Goal: Task Accomplishment & Management: Manage account settings

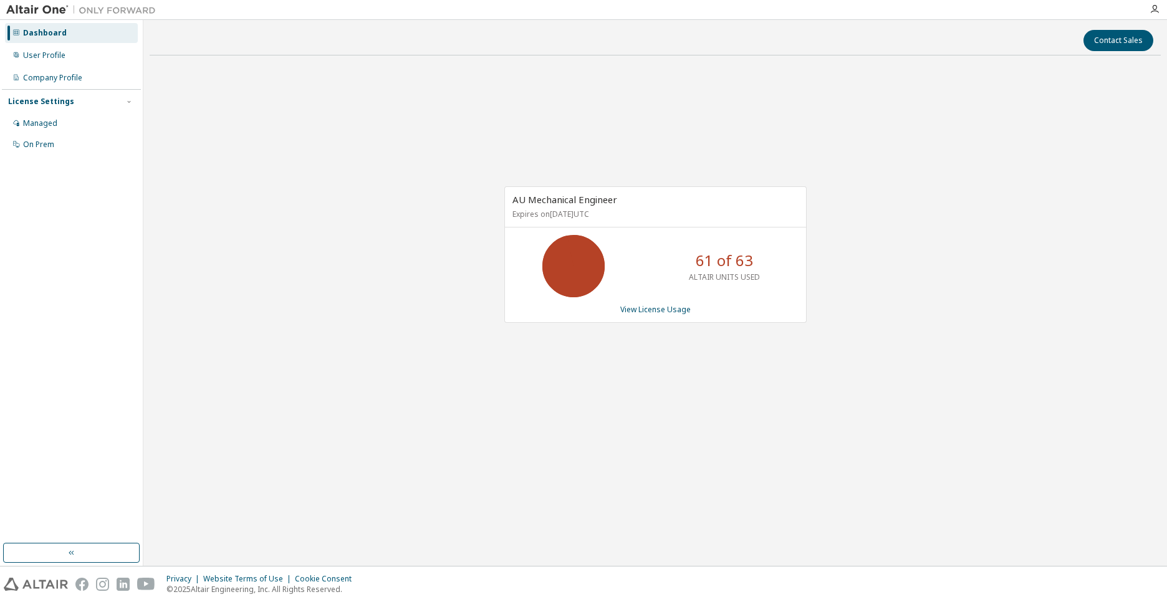
click at [88, 104] on div "License Settings" at bounding box center [71, 101] width 127 height 11
click at [57, 125] on div "Managed" at bounding box center [71, 124] width 133 height 20
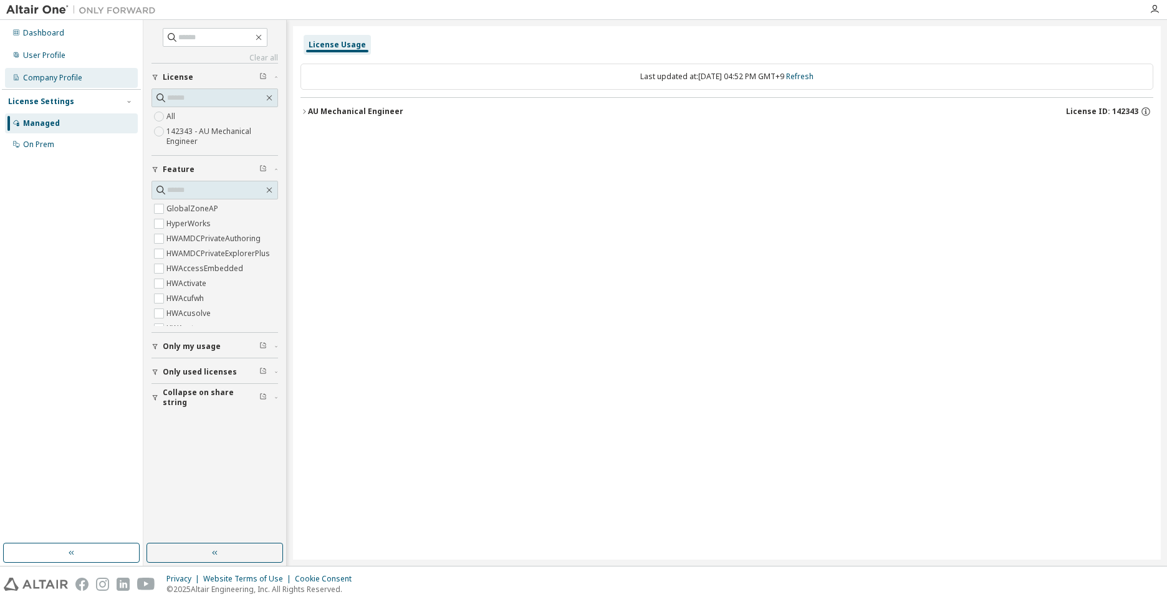
click at [57, 79] on div "Company Profile" at bounding box center [52, 78] width 59 height 10
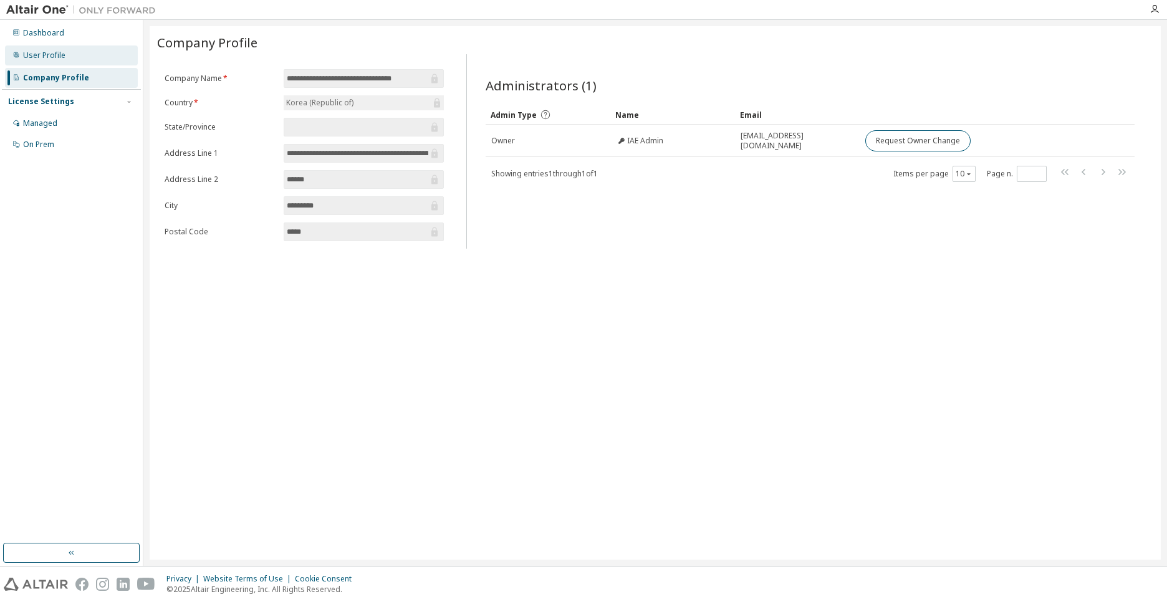
click at [57, 57] on div "User Profile" at bounding box center [44, 56] width 42 height 10
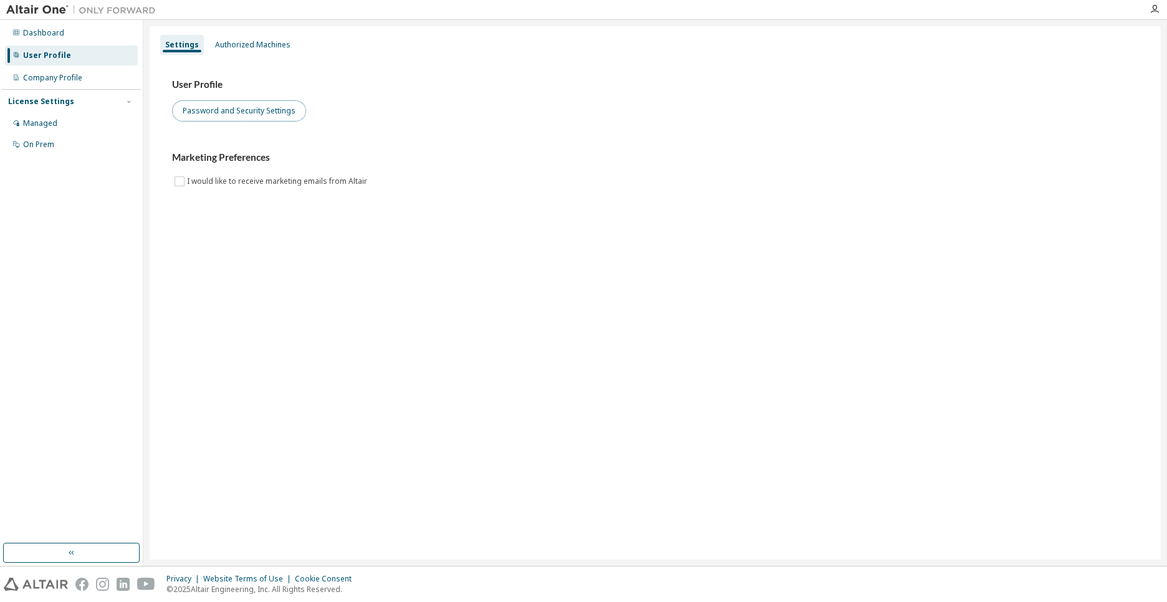
click at [283, 115] on button "Password and Security Settings" at bounding box center [239, 110] width 134 height 21
click at [56, 57] on div "User Profile" at bounding box center [47, 56] width 48 height 10
click at [58, 36] on div "Dashboard" at bounding box center [43, 33] width 41 height 10
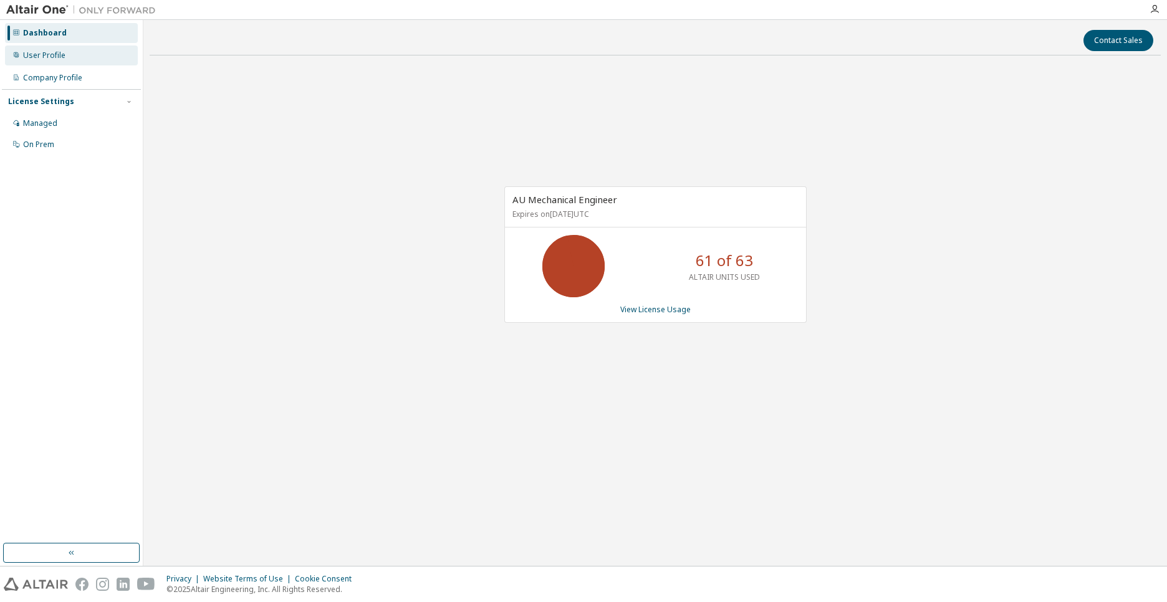
click at [54, 60] on div "User Profile" at bounding box center [71, 56] width 133 height 20
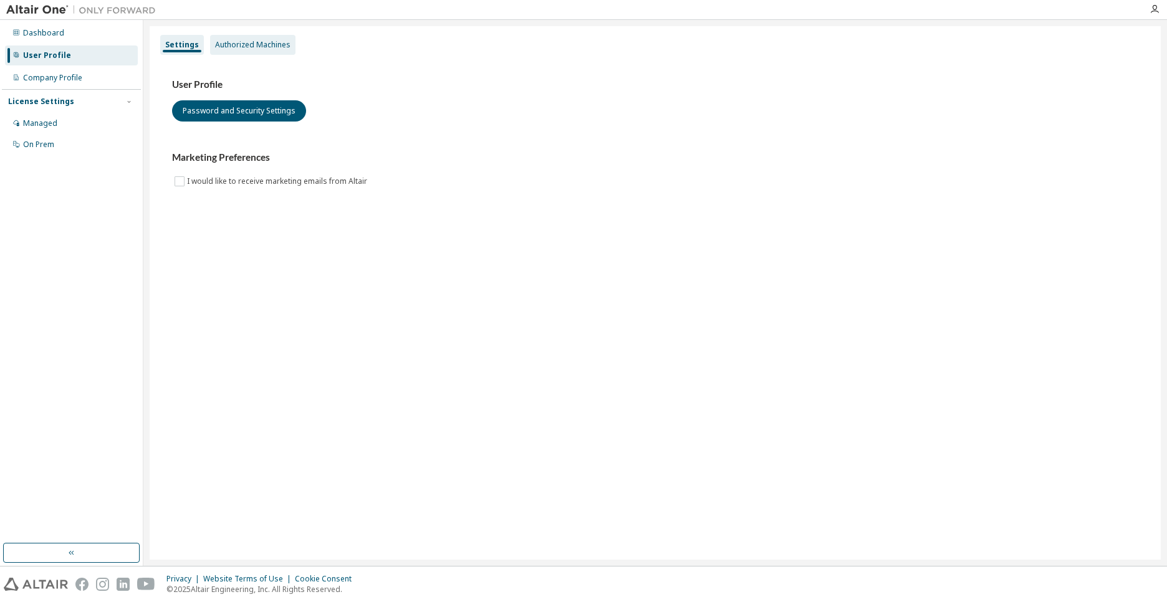
click at [251, 48] on div "Authorized Machines" at bounding box center [252, 45] width 75 height 10
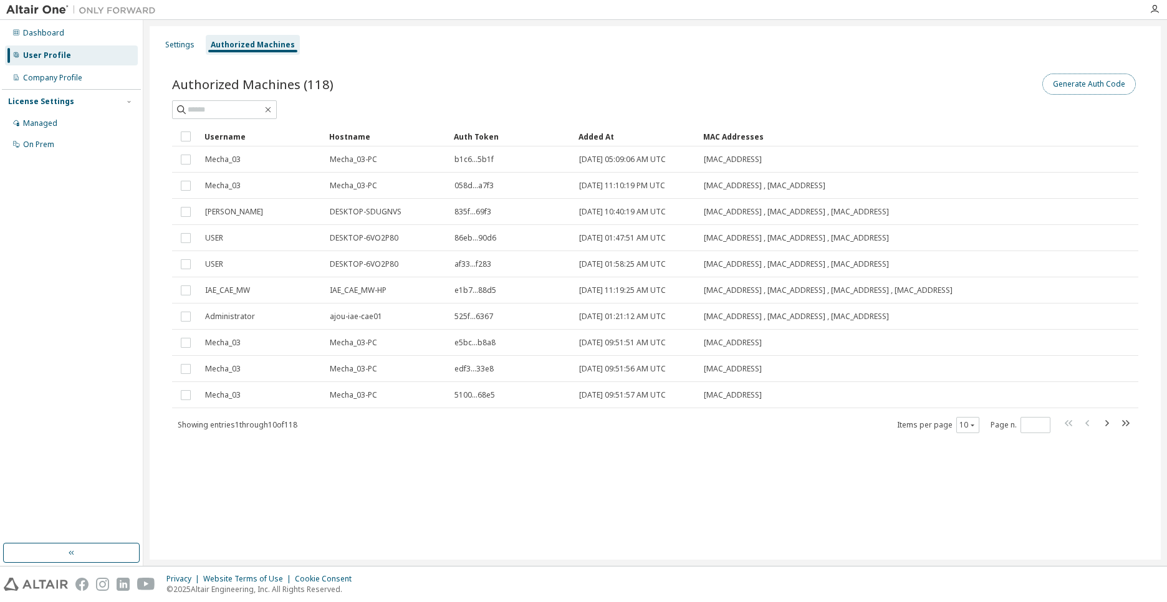
click at [1075, 82] on button "Generate Auth Code" at bounding box center [1090, 84] width 94 height 21
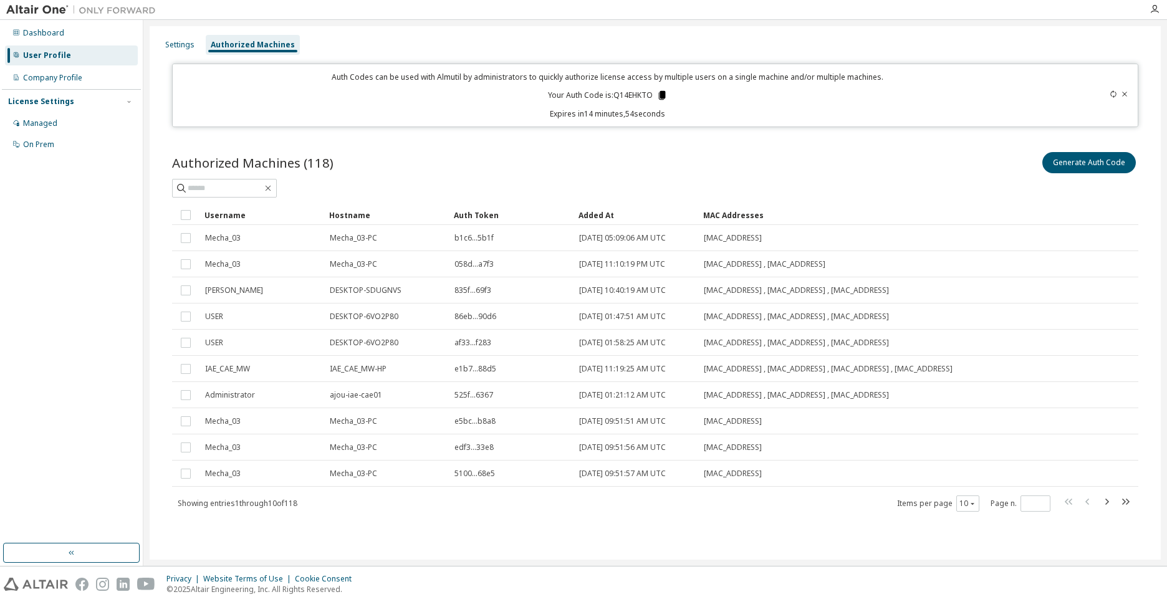
click at [665, 94] on icon at bounding box center [662, 95] width 7 height 9
click at [851, 171] on div "Generate Auth Code" at bounding box center [896, 163] width 483 height 26
click at [34, 27] on div "Dashboard" at bounding box center [71, 33] width 133 height 20
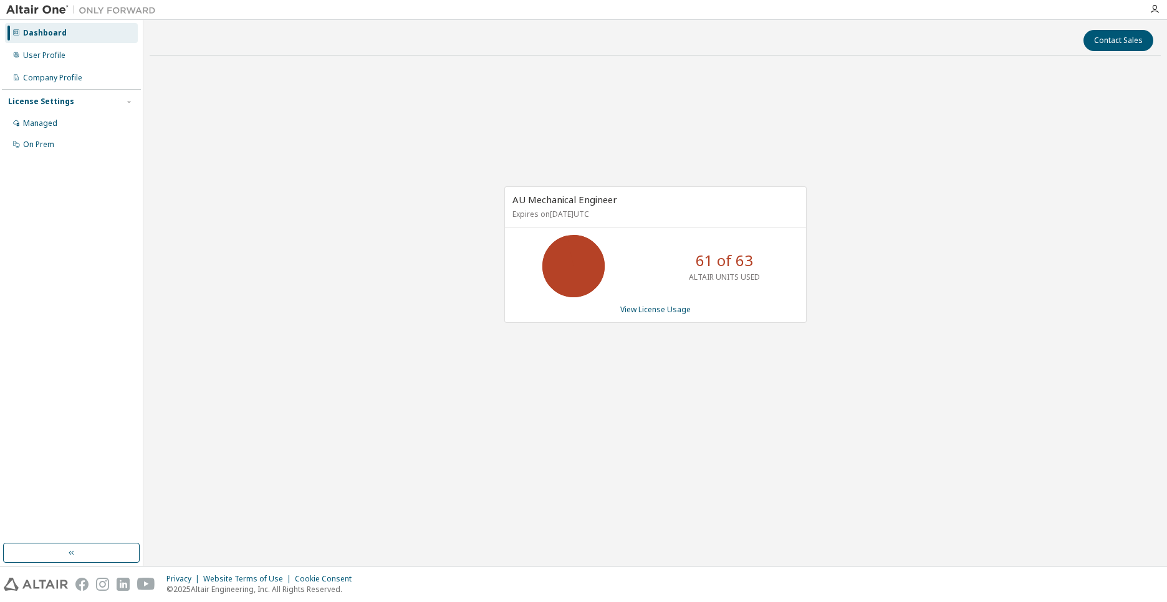
click at [45, 32] on div "Dashboard" at bounding box center [45, 33] width 44 height 10
click at [355, 343] on div "AU Mechanical Engineer Expires on May 1, 2026 UTC 61 of 63 ALTAIR UNITS USED Vi…" at bounding box center [656, 261] width 1012 height 392
click at [654, 313] on link "View License Usage" at bounding box center [656, 309] width 70 height 11
click at [297, 370] on div "AU Mechanical Engineer Expires on [DATE] UTC 61 of 63 ALTAIR UNITS USED View Li…" at bounding box center [656, 261] width 1012 height 392
click at [771, 156] on div "AU Mechanical Engineer Expires on [DATE] UTC 56 of 63 ALTAIR UNITS USED View Li…" at bounding box center [656, 261] width 1012 height 392
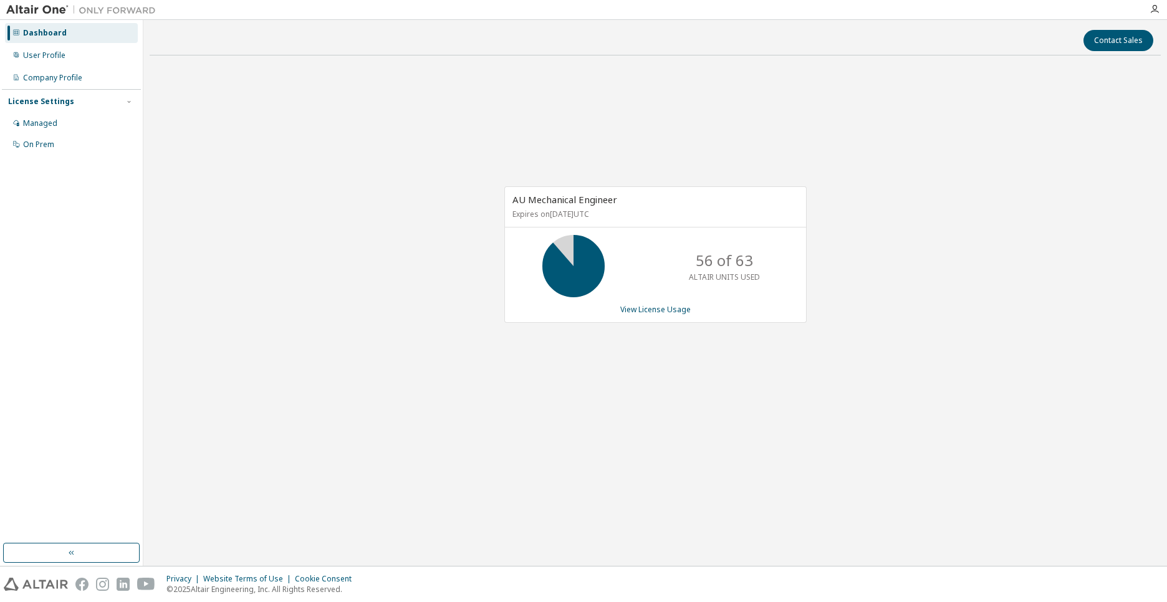
click at [40, 7] on img at bounding box center [84, 10] width 156 height 12
drag, startPoint x: 49, startPoint y: 262, endPoint x: 89, endPoint y: 212, distance: 63.9
click at [49, 262] on div "Dashboard User Profile Company Profile License Settings Managed On Prem" at bounding box center [71, 282] width 139 height 520
